Goal: Check status: Check status

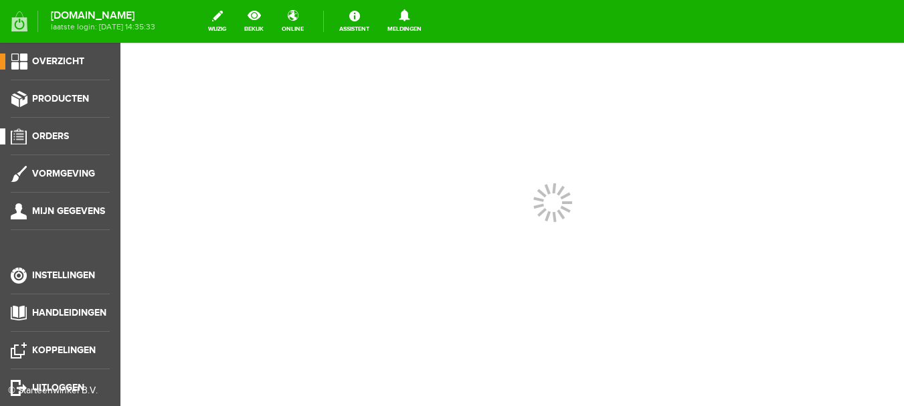
click at [50, 138] on span "Orders" at bounding box center [50, 135] width 37 height 11
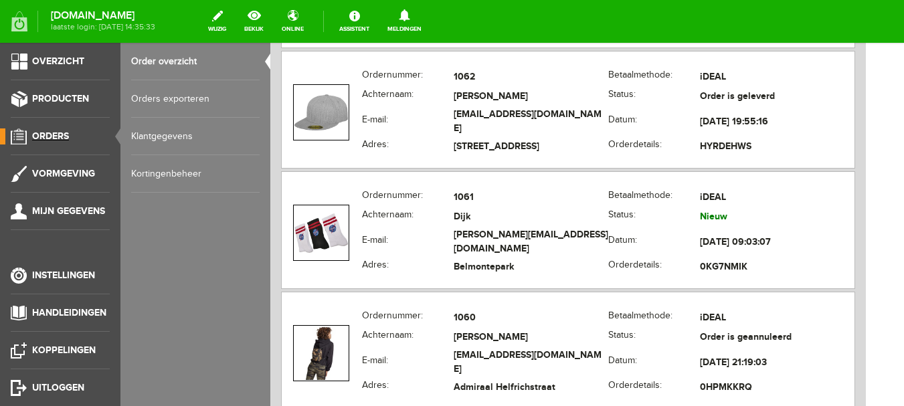
scroll to position [1740, 0]
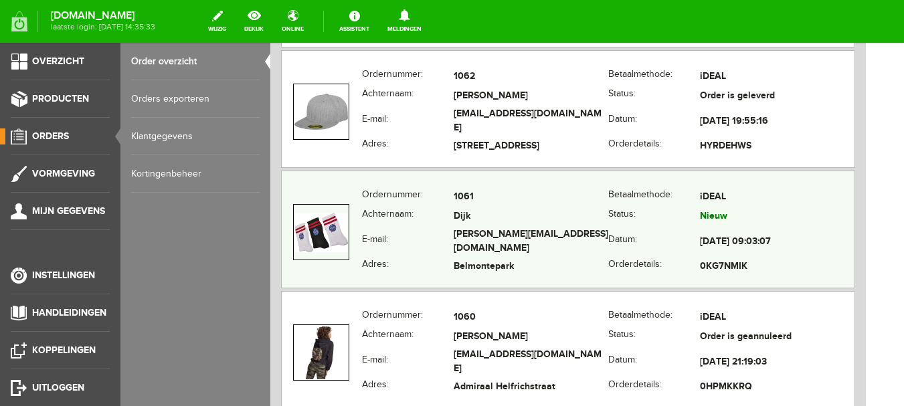
click at [528, 258] on td "Belmontepark" at bounding box center [531, 267] width 155 height 19
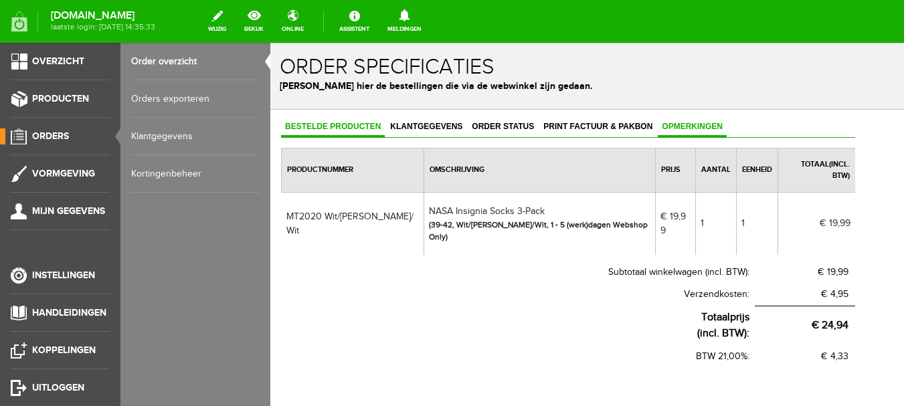
click at [678, 126] on span "Opmerkingen" at bounding box center [692, 126] width 69 height 9
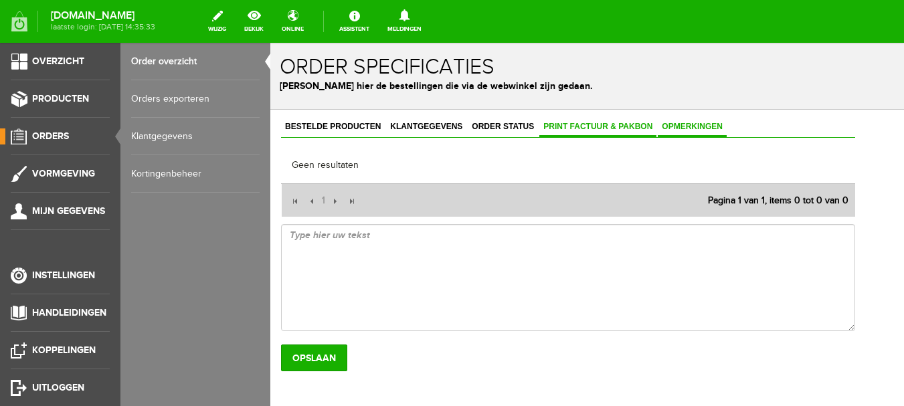
click at [597, 129] on span "Print factuur & pakbon" at bounding box center [597, 126] width 117 height 9
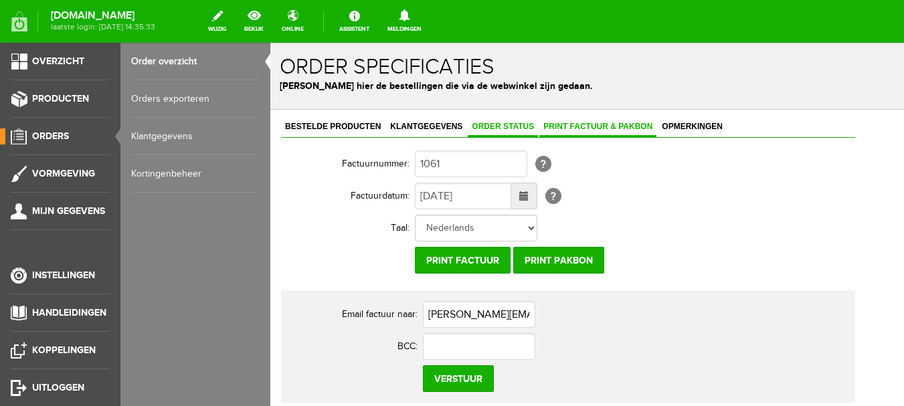
click at [513, 136] on link "Order status" at bounding box center [503, 127] width 70 height 19
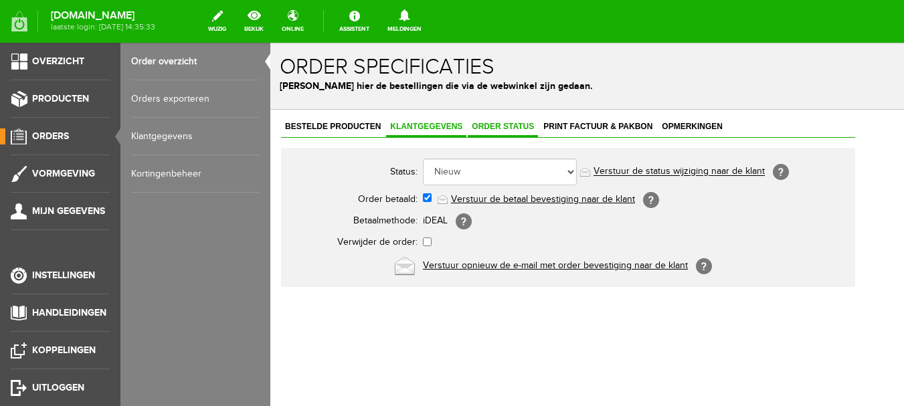
click at [422, 125] on span "Klantgegevens" at bounding box center [426, 126] width 80 height 9
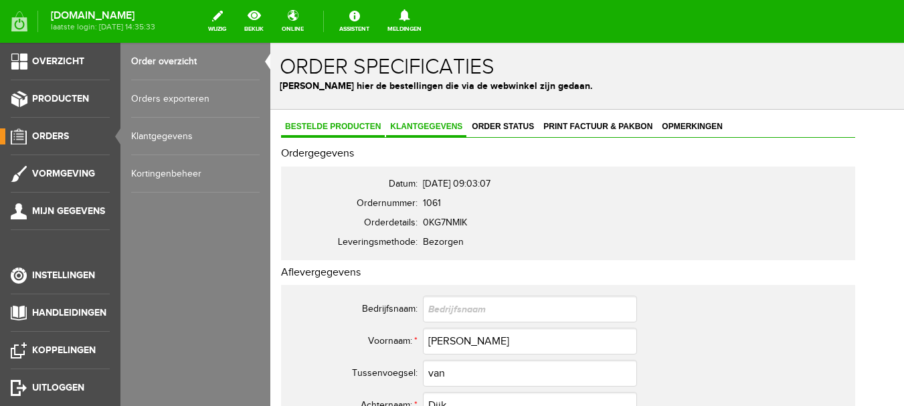
click at [343, 128] on span "Bestelde producten" at bounding box center [333, 126] width 104 height 9
